Goal: Information Seeking & Learning: Learn about a topic

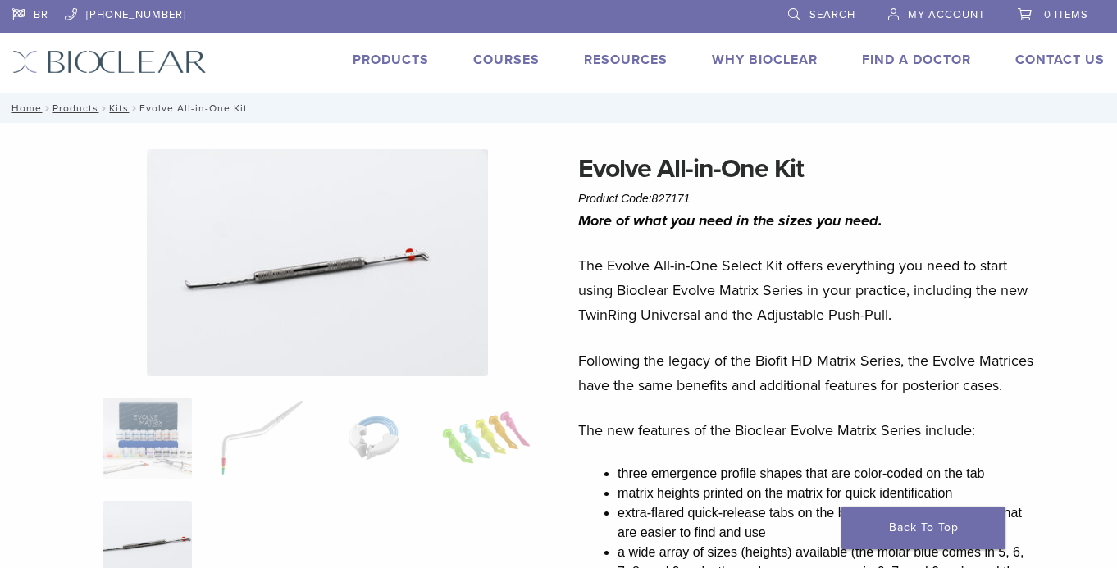
click at [397, 56] on link "Products" at bounding box center [391, 60] width 76 height 16
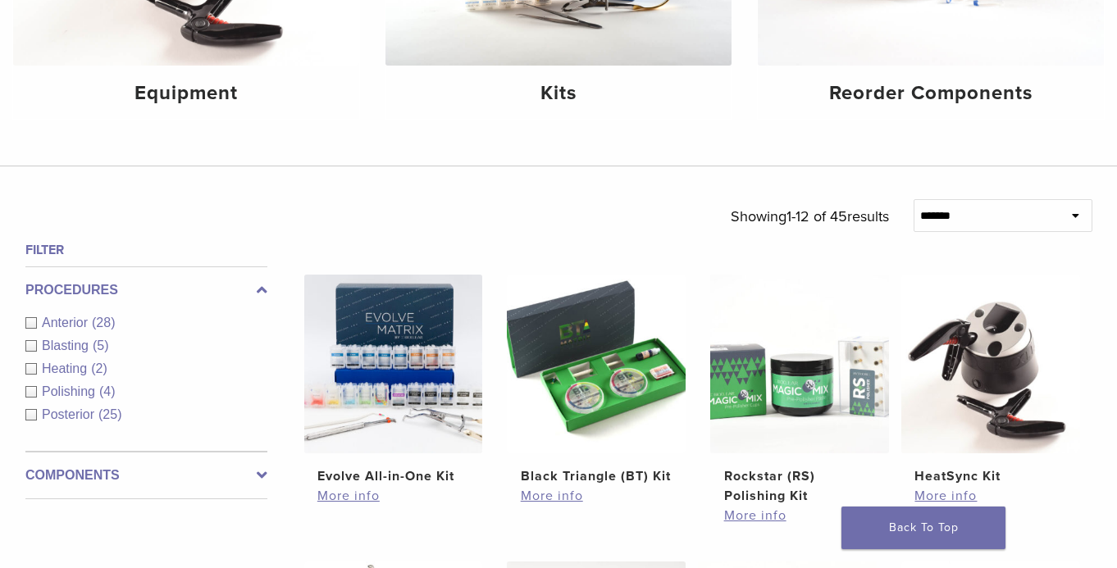
scroll to position [485, 0]
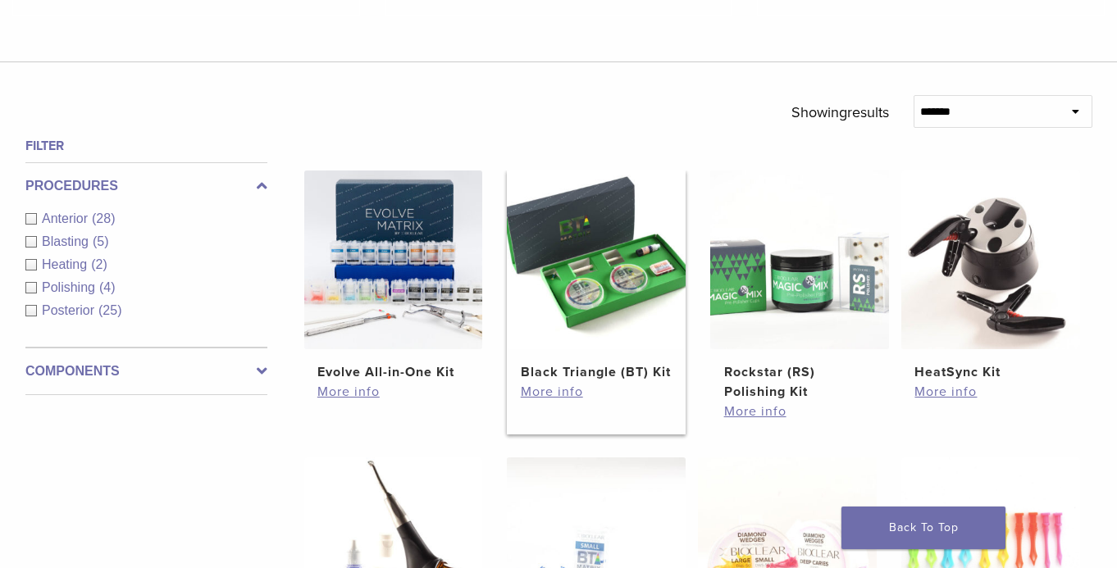
click at [643, 263] on img at bounding box center [596, 260] width 179 height 179
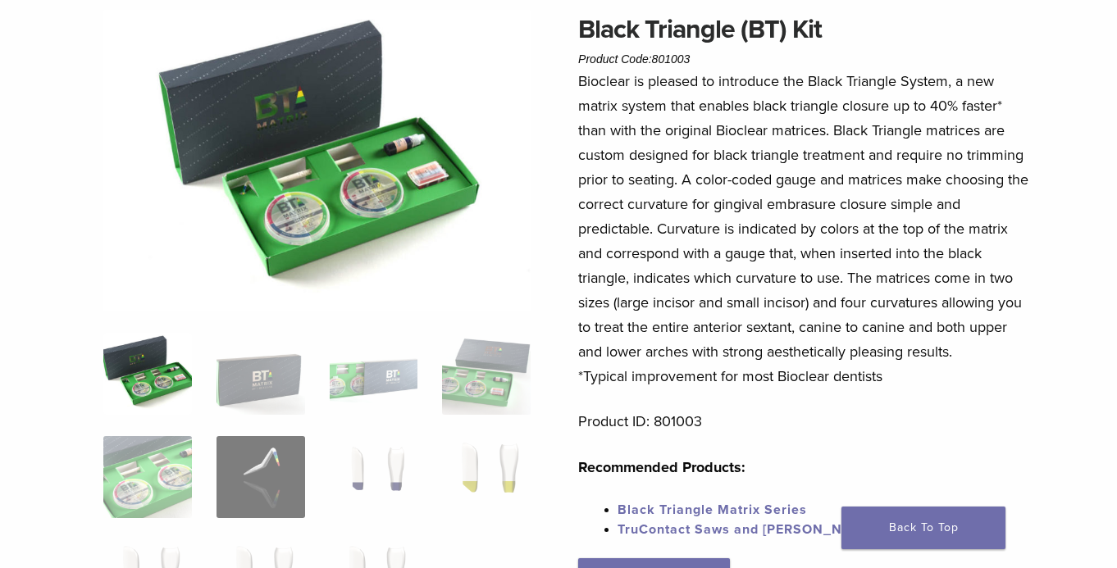
scroll to position [141, 0]
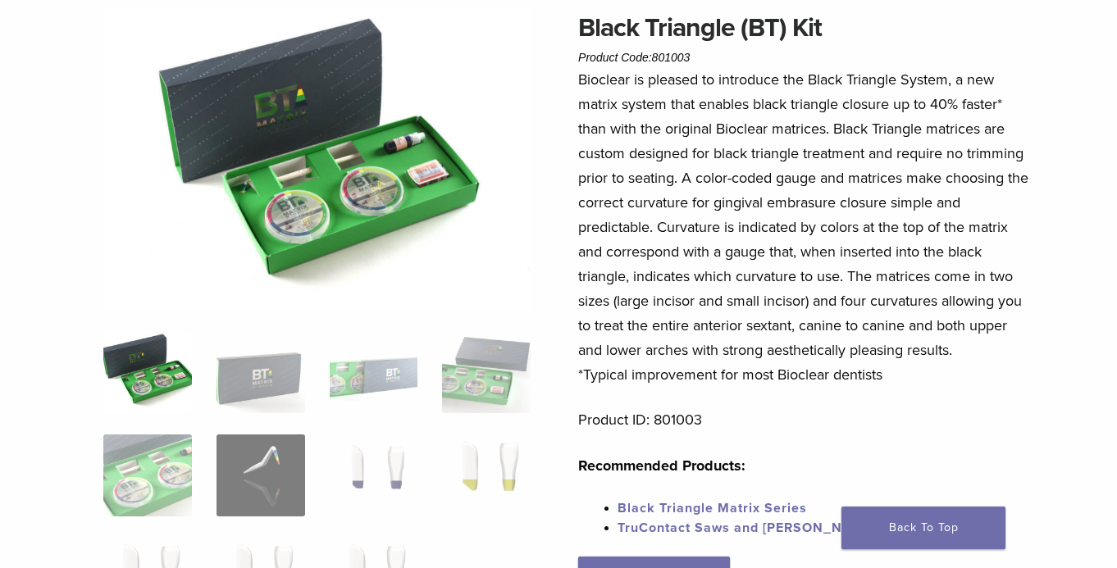
click at [417, 151] on img at bounding box center [316, 159] width 427 height 303
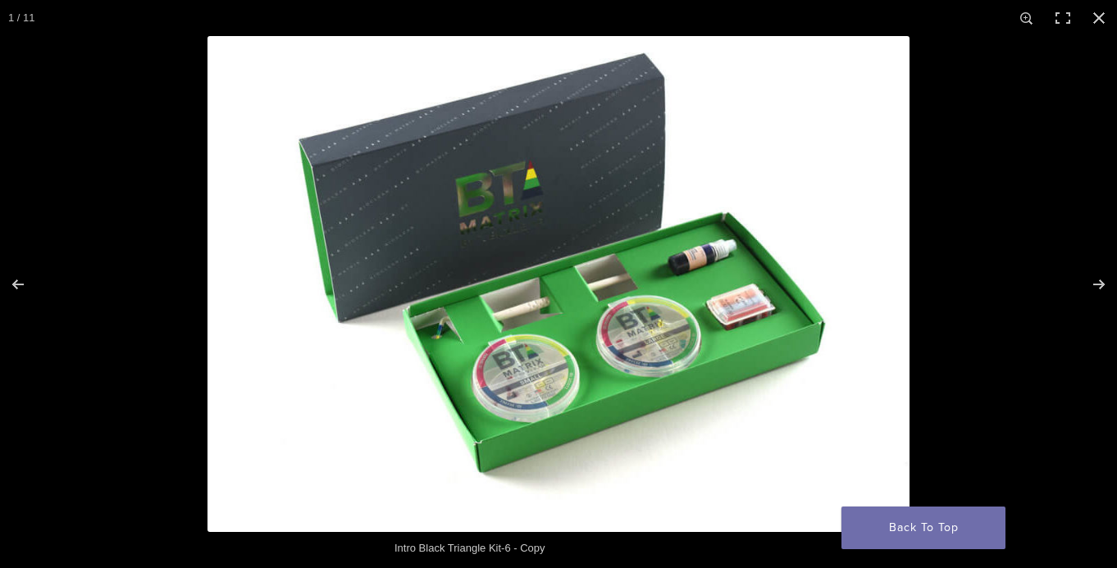
click at [762, 306] on img at bounding box center [558, 284] width 702 height 496
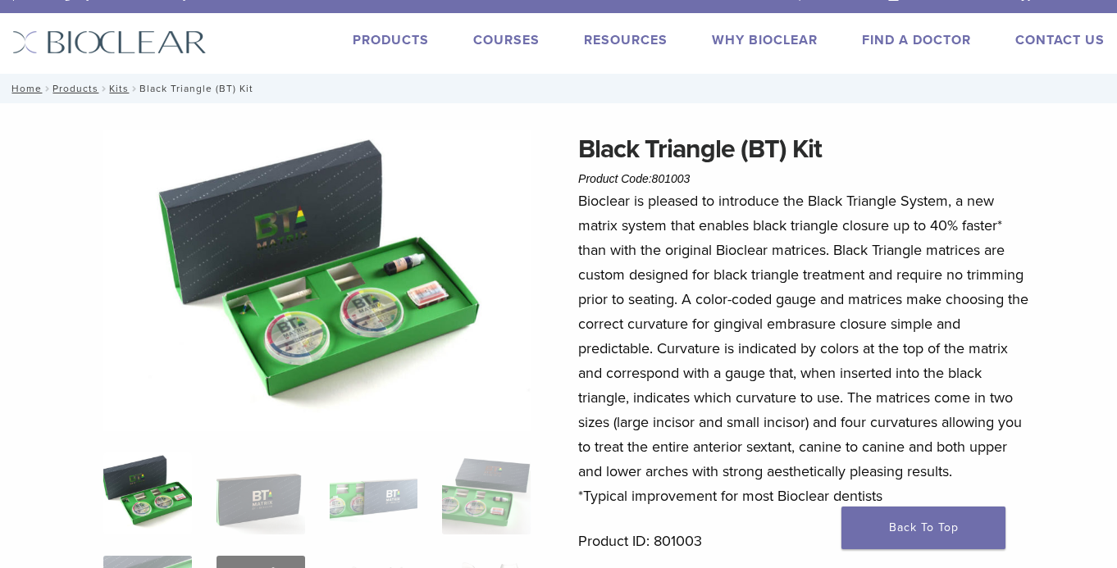
scroll to position [11, 0]
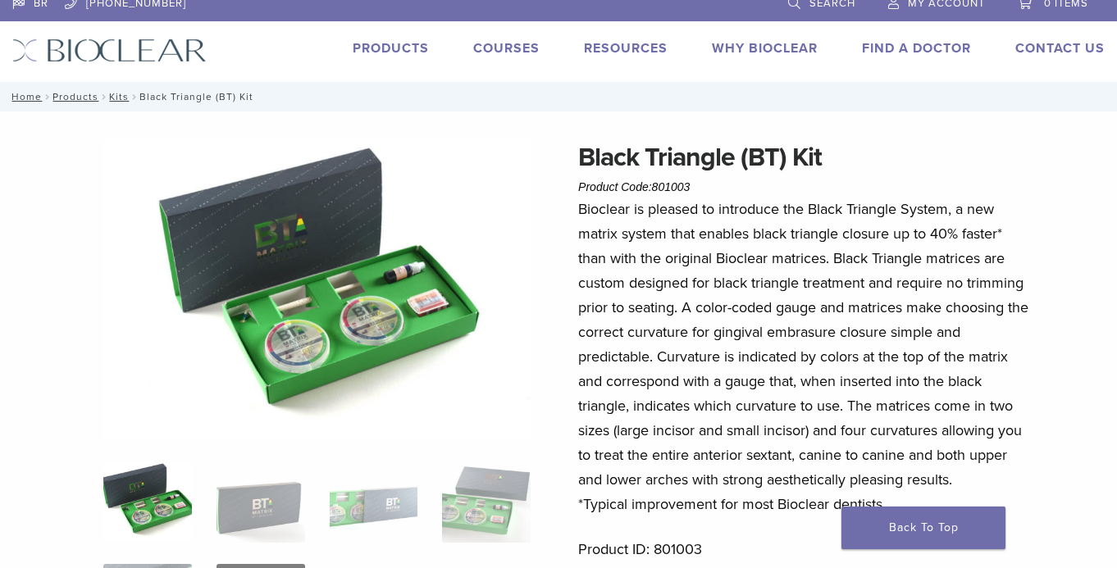
click at [453, 300] on img at bounding box center [316, 289] width 427 height 303
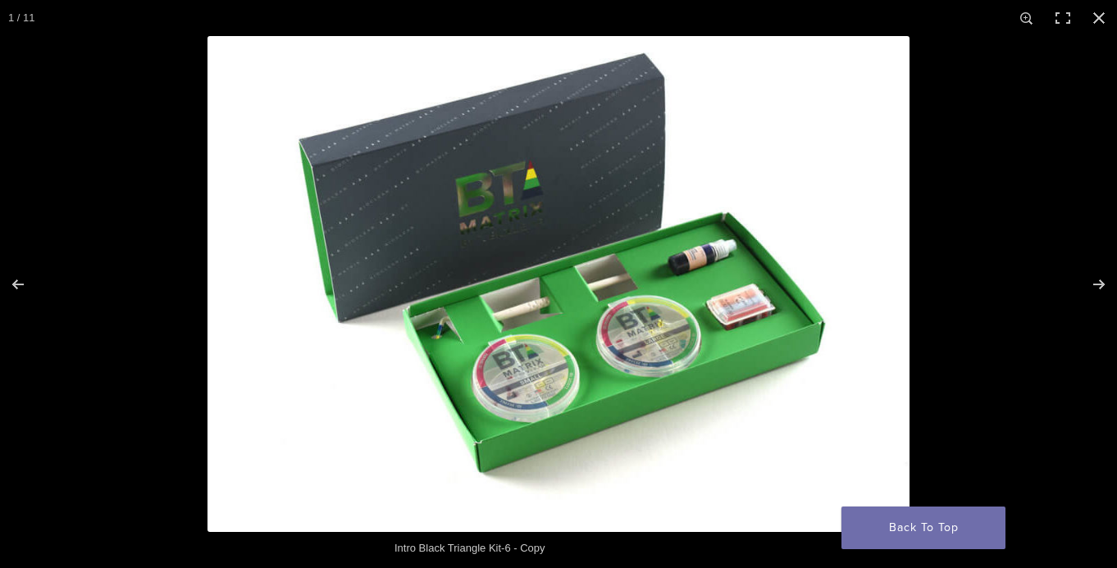
click at [759, 322] on img at bounding box center [558, 284] width 702 height 496
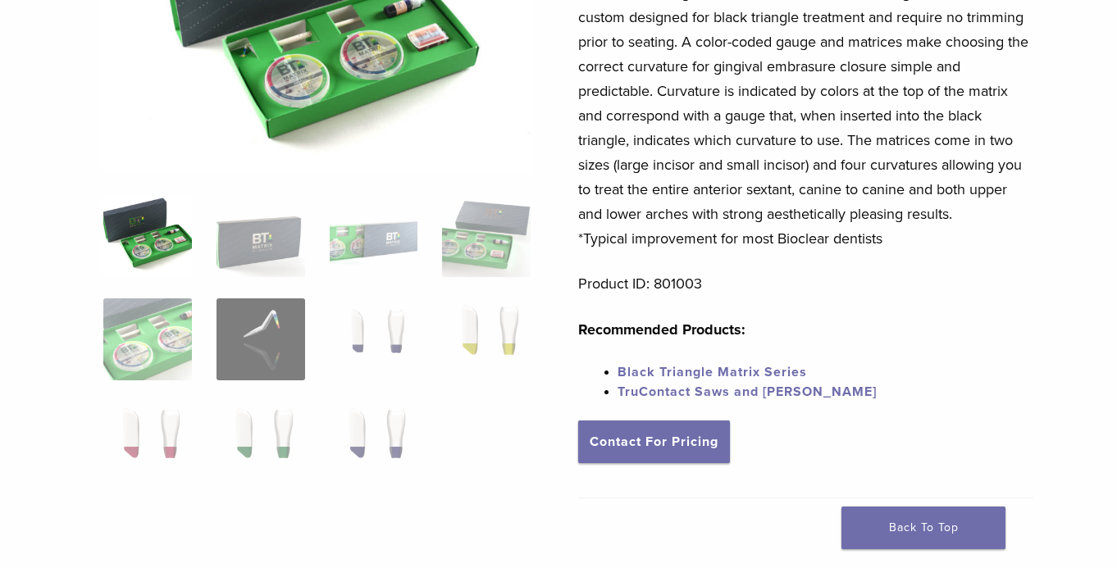
scroll to position [280, 0]
